Goal: Task Accomplishment & Management: Use online tool/utility

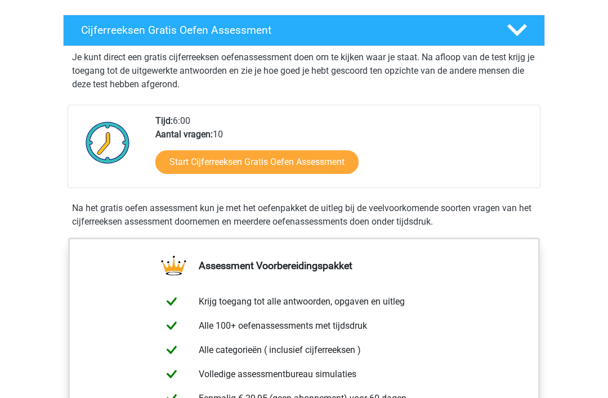
scroll to position [75, 0]
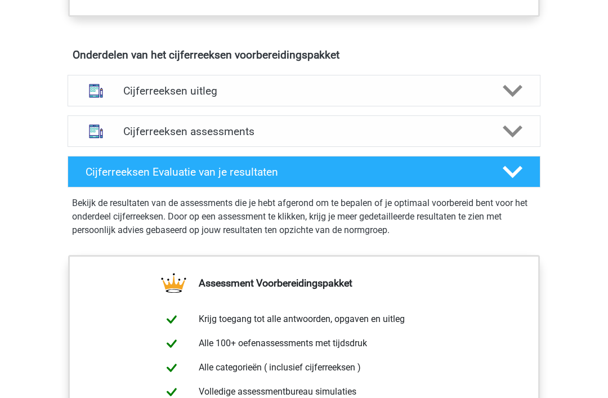
click at [508, 147] on div "Cijferreeksen assessments" at bounding box center [304, 132] width 473 height 32
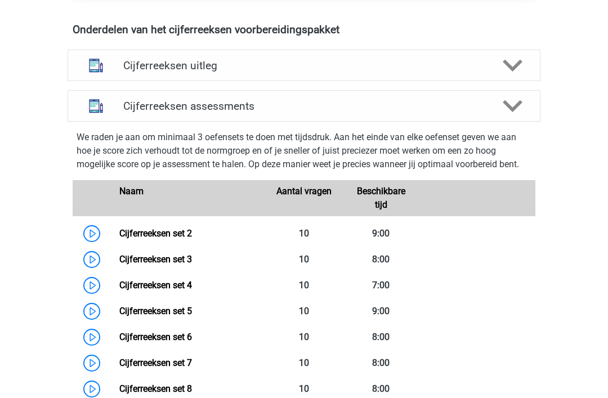
scroll to position [665, 0]
click at [119, 239] on link "Cijferreeksen set 2" at bounding box center [155, 233] width 73 height 11
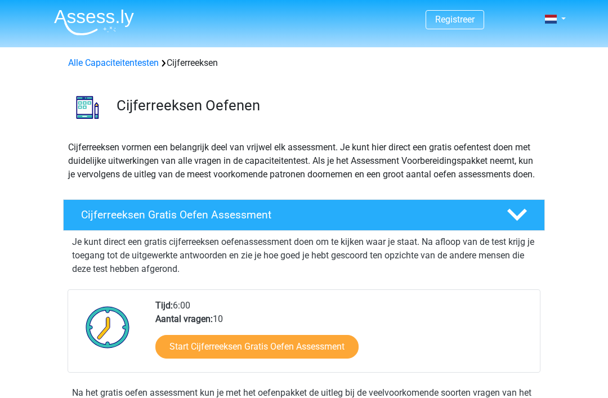
scroll to position [700, 0]
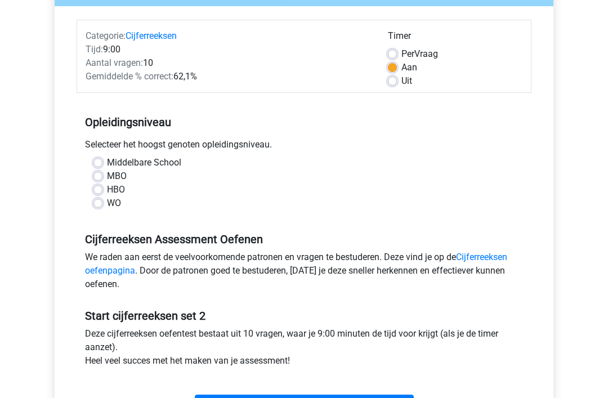
scroll to position [127, 0]
click at [107, 187] on label "HBO" at bounding box center [116, 190] width 18 height 14
click at [102, 187] on input "HBO" at bounding box center [97, 188] width 9 height 11
radio input "true"
click at [109, 167] on label "Middelbare School" at bounding box center [144, 163] width 74 height 14
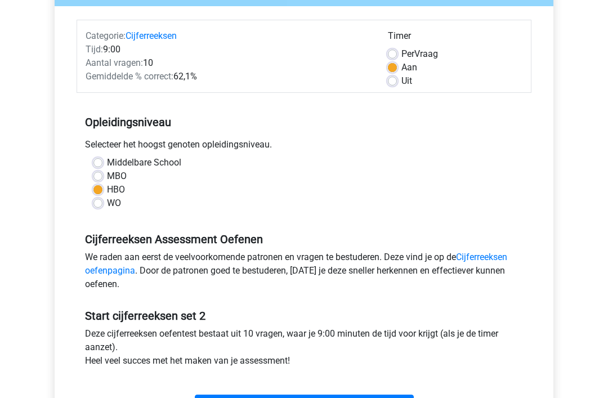
click at [102, 167] on input "Middelbare School" at bounding box center [97, 161] width 9 height 11
radio input "true"
click at [316, 397] on input "Start" at bounding box center [304, 405] width 219 height 21
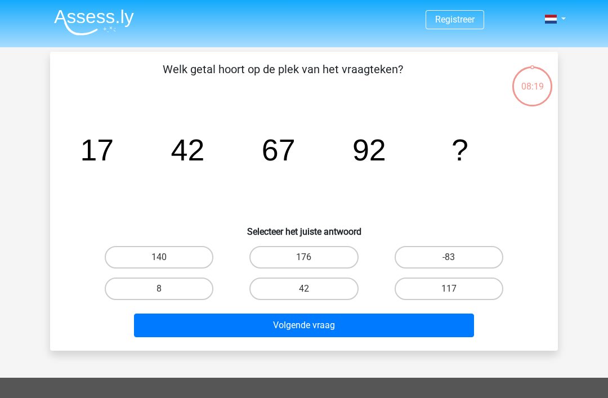
click at [491, 293] on label "117" at bounding box center [449, 288] width 109 height 23
click at [456, 293] on input "117" at bounding box center [452, 292] width 7 height 7
radio input "true"
click at [425, 332] on button "Volgende vraag" at bounding box center [304, 325] width 341 height 24
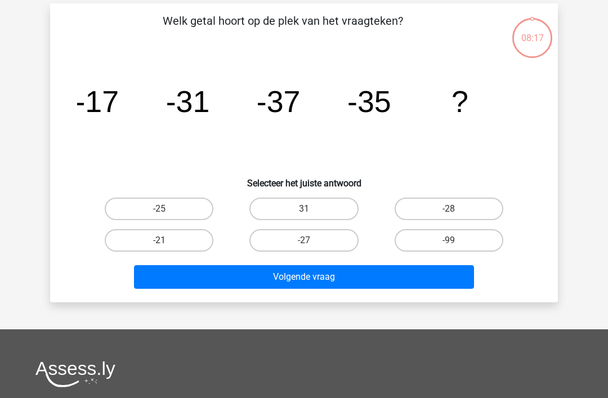
scroll to position [52, 0]
